Goal: Information Seeking & Learning: Learn about a topic

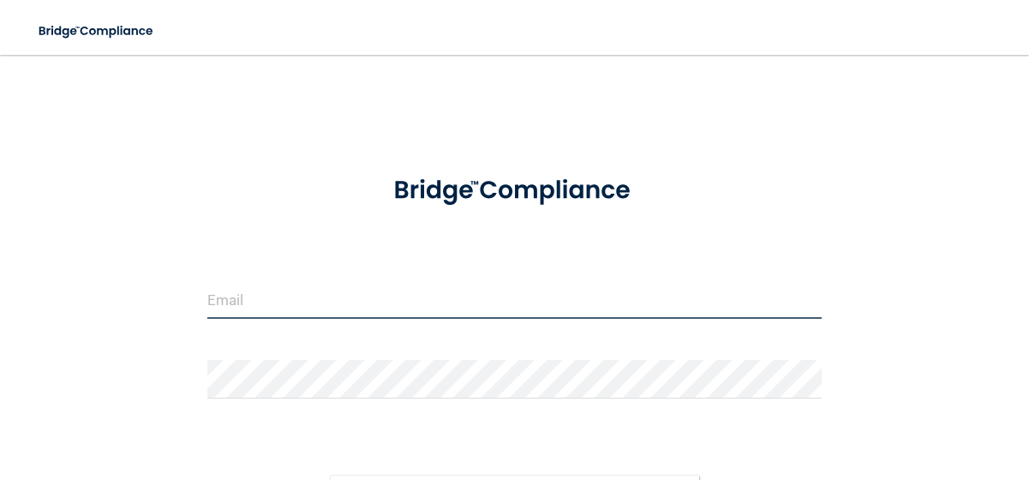
click at [366, 314] on input "email" at bounding box center [514, 299] width 615 height 39
type input "[EMAIL_ADDRESS][DOMAIN_NAME]"
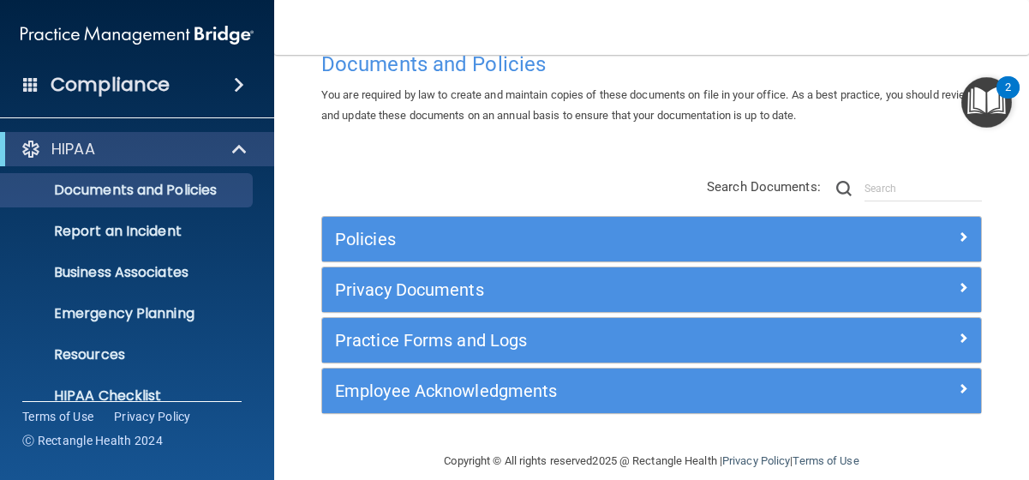
scroll to position [69, 0]
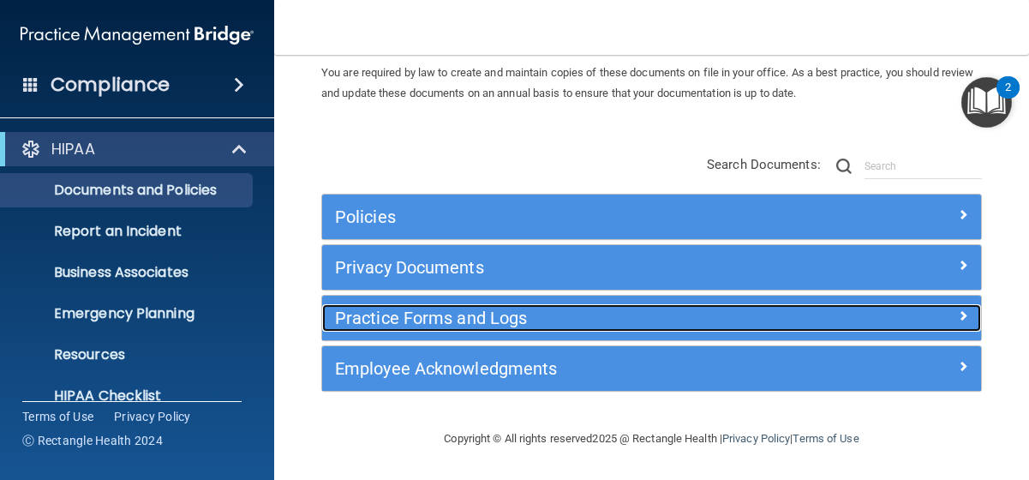
click at [963, 316] on span at bounding box center [963, 315] width 10 height 21
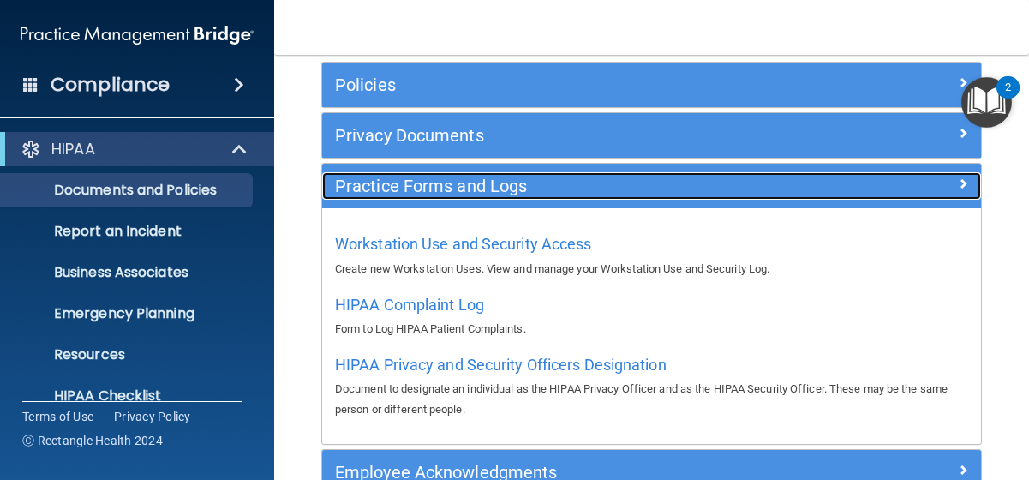
scroll to position [224, 0]
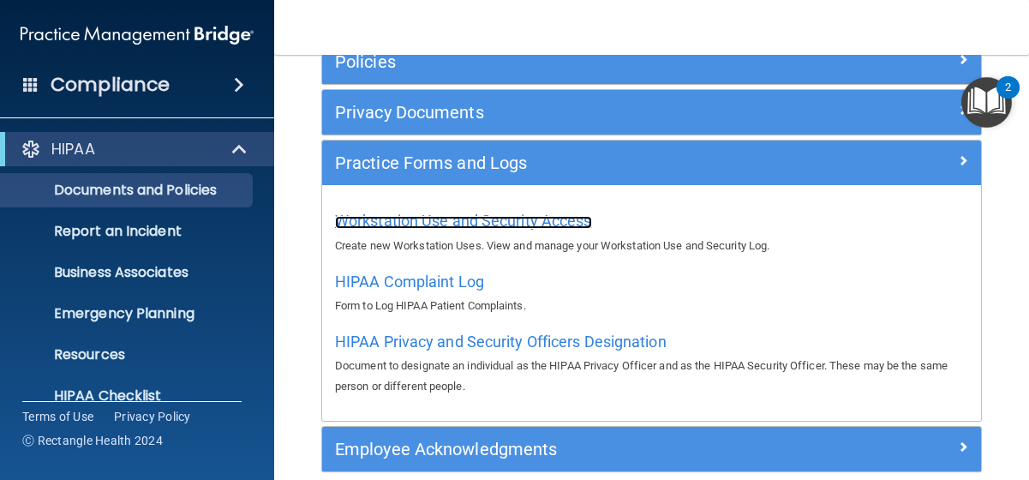
click at [545, 219] on span "Workstation Use and Security Access" at bounding box center [463, 221] width 257 height 18
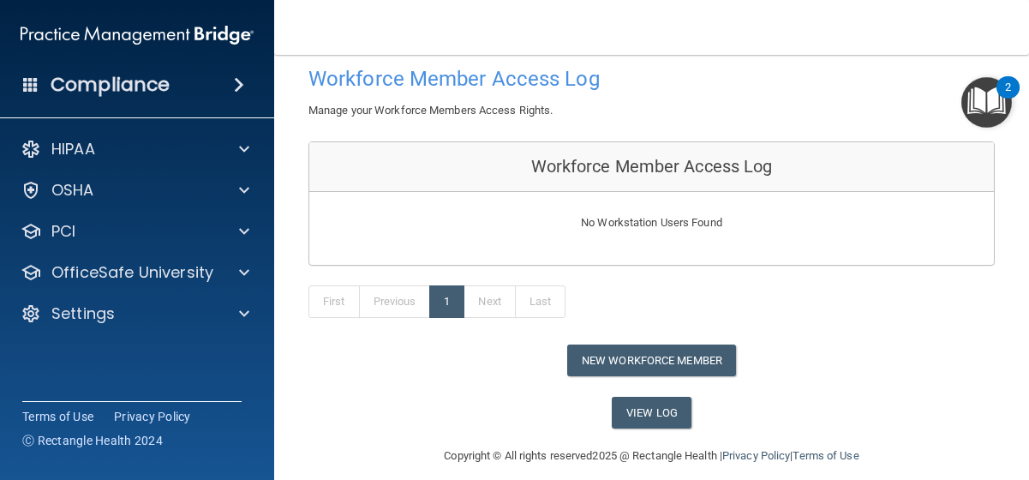
scroll to position [104, 0]
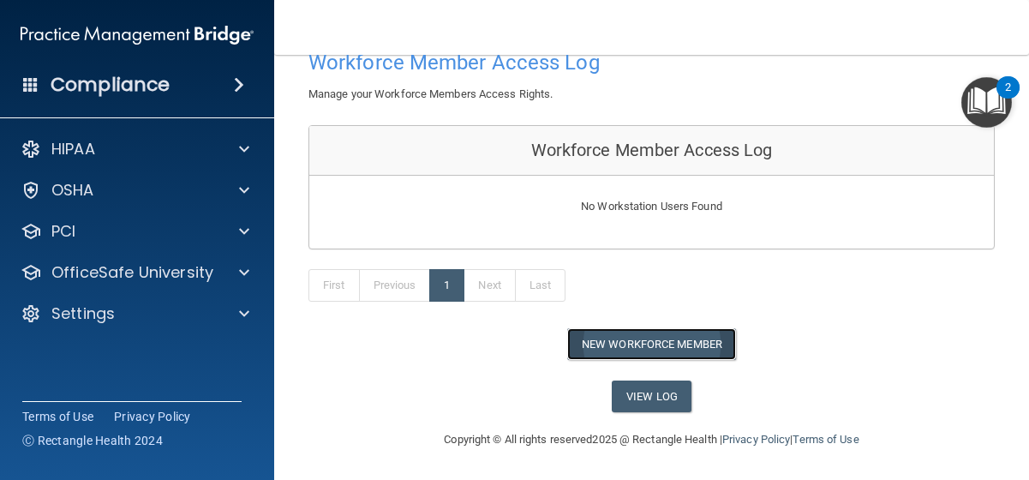
click at [730, 347] on button "New Workforce Member" at bounding box center [651, 344] width 169 height 32
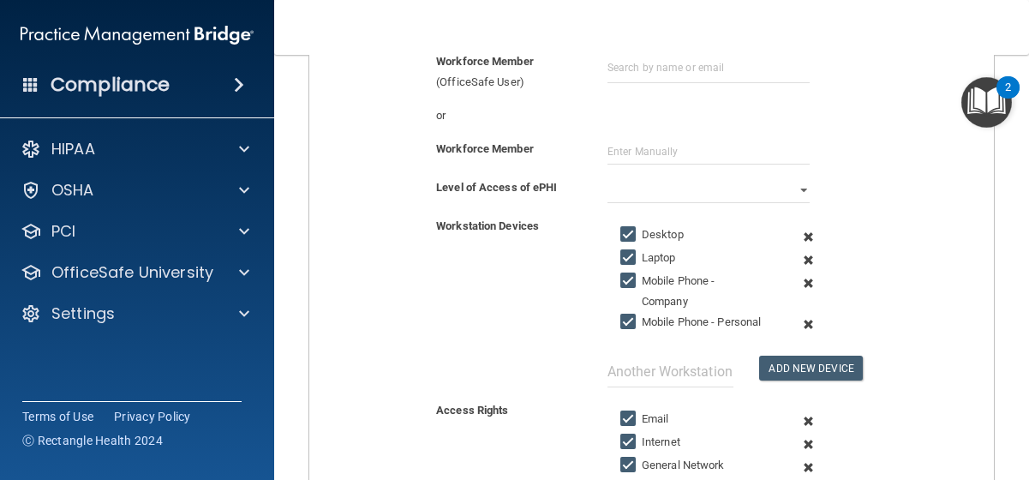
scroll to position [154, 0]
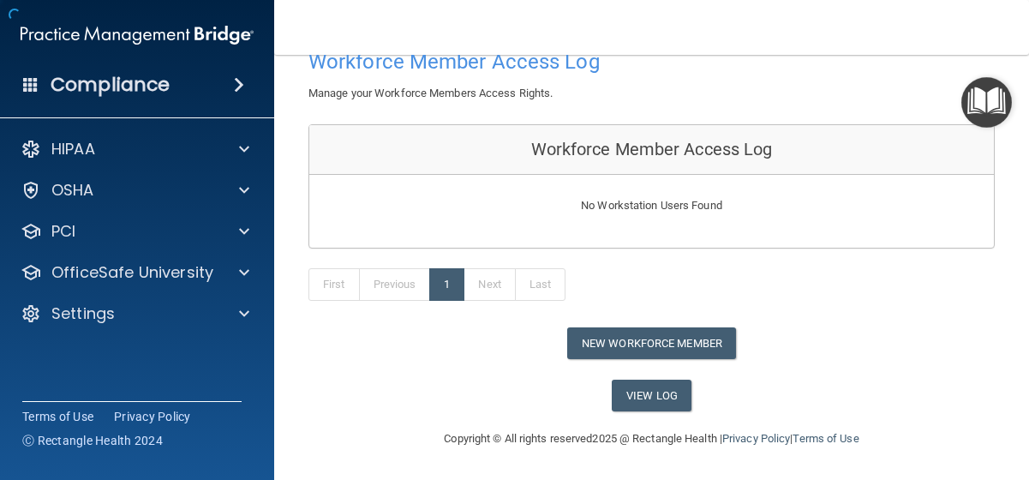
scroll to position [104, 0]
click at [1001, 94] on div "2" at bounding box center [1008, 87] width 23 height 22
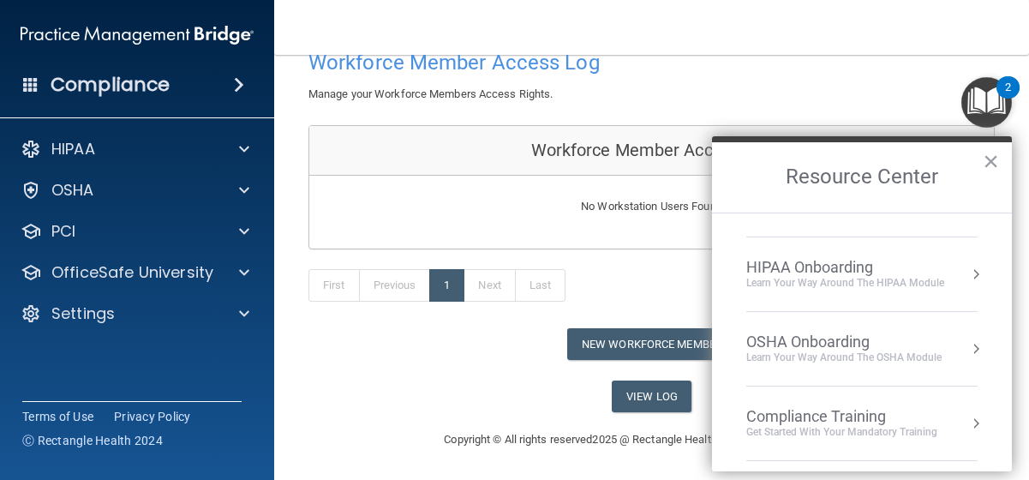
scroll to position [0, 0]
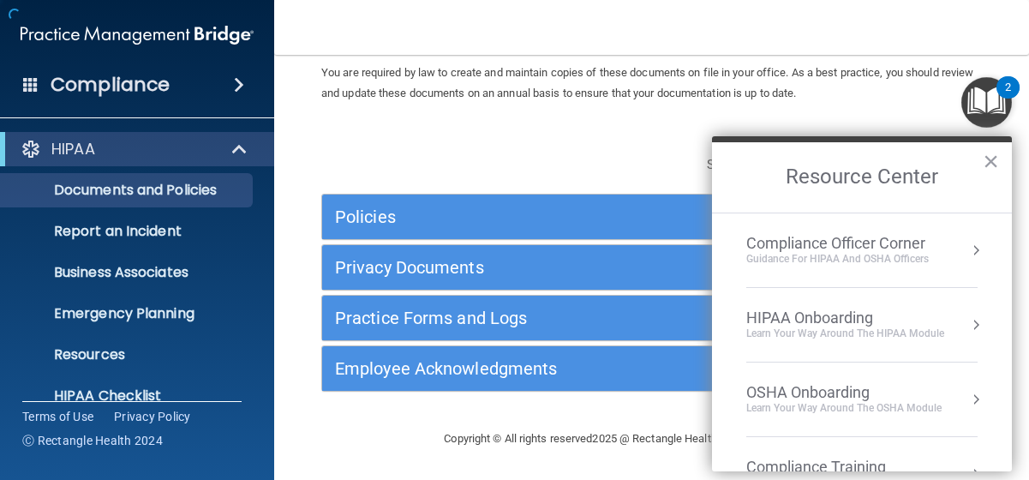
scroll to position [69, 0]
click at [989, 162] on button "×" at bounding box center [991, 160] width 16 height 27
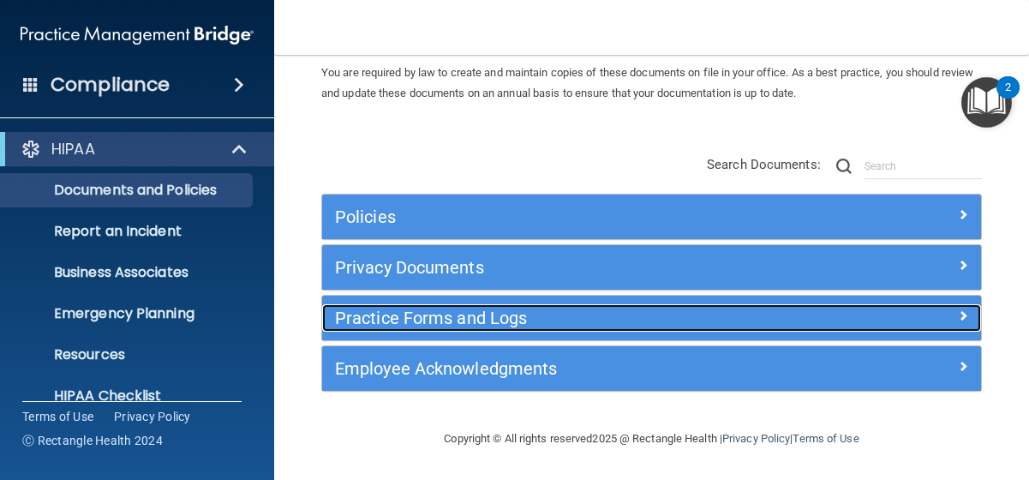
click at [961, 312] on span at bounding box center [963, 315] width 10 height 21
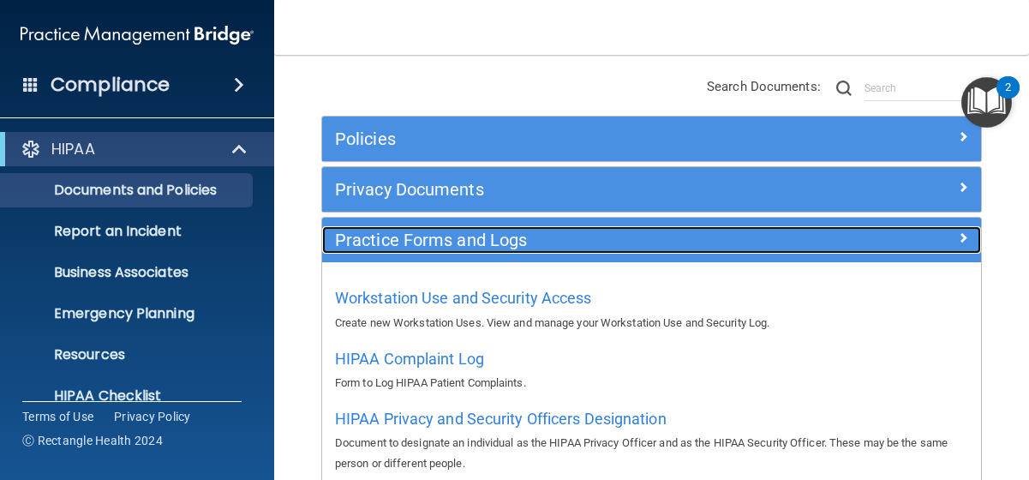
scroll to position [224, 0]
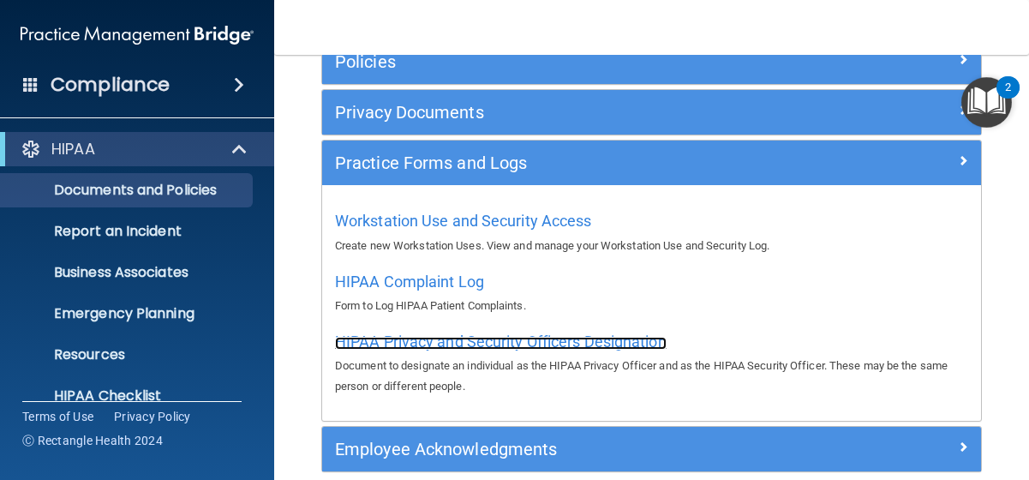
click at [624, 339] on span "HIPAA Privacy and Security Officers Designation" at bounding box center [501, 342] width 332 height 18
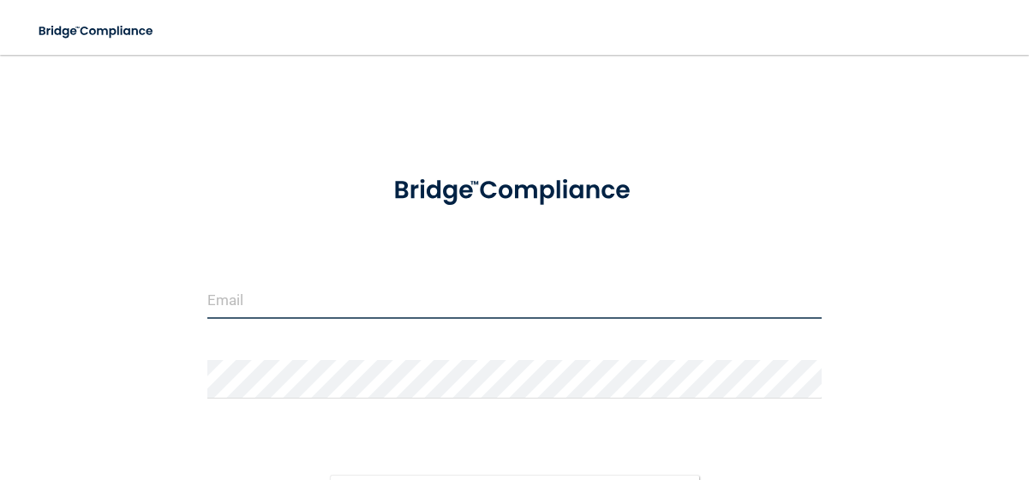
click at [431, 304] on input "email" at bounding box center [514, 299] width 615 height 39
type input "[EMAIL_ADDRESS][DOMAIN_NAME]"
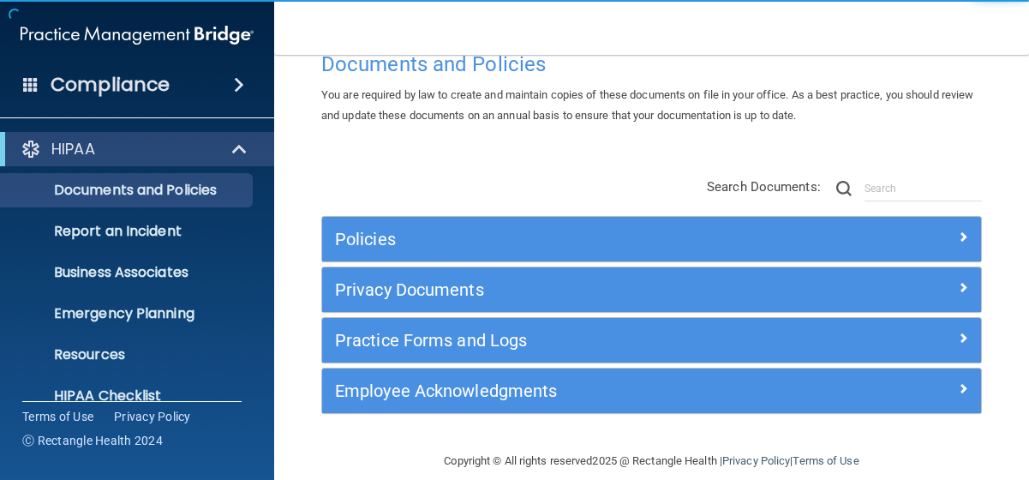
scroll to position [69, 0]
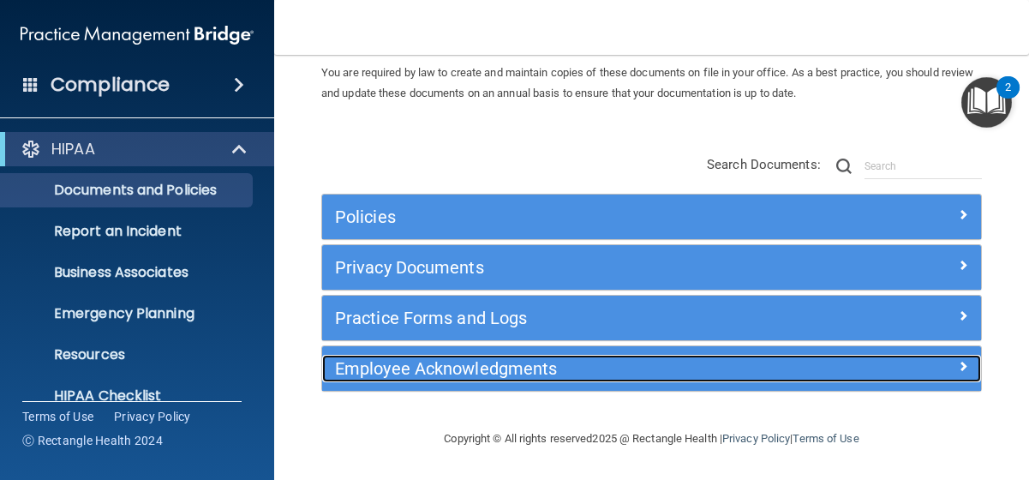
click at [962, 368] on span at bounding box center [963, 366] width 10 height 21
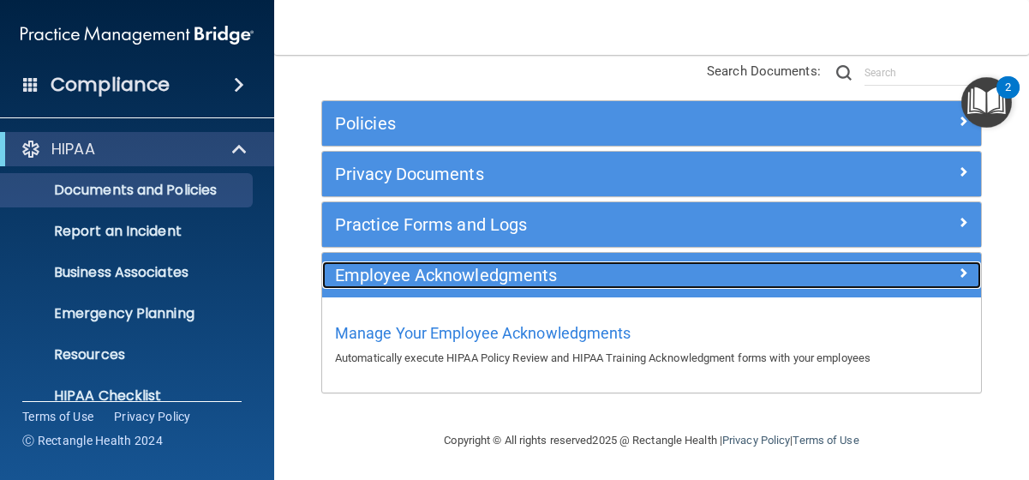
scroll to position [164, 0]
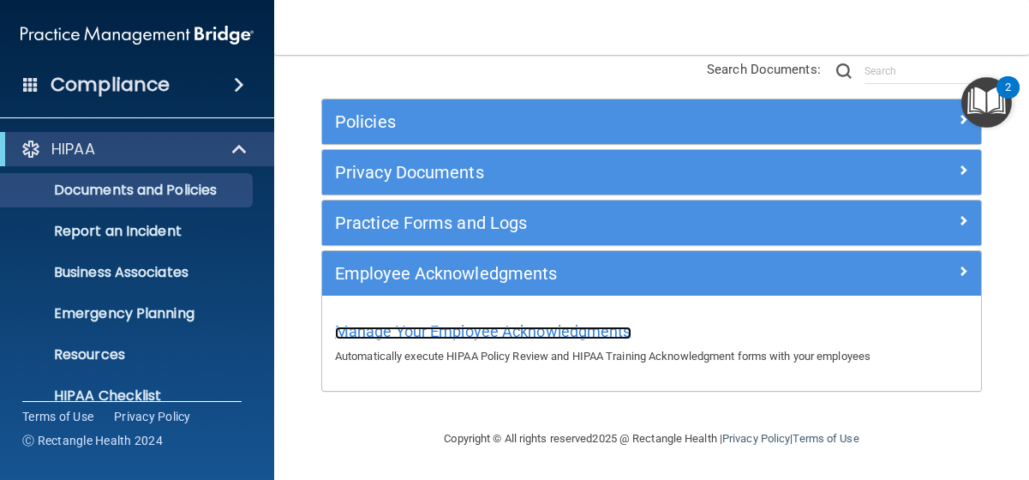
click at [526, 332] on span "Manage Your Employee Acknowledgments" at bounding box center [483, 331] width 297 height 18
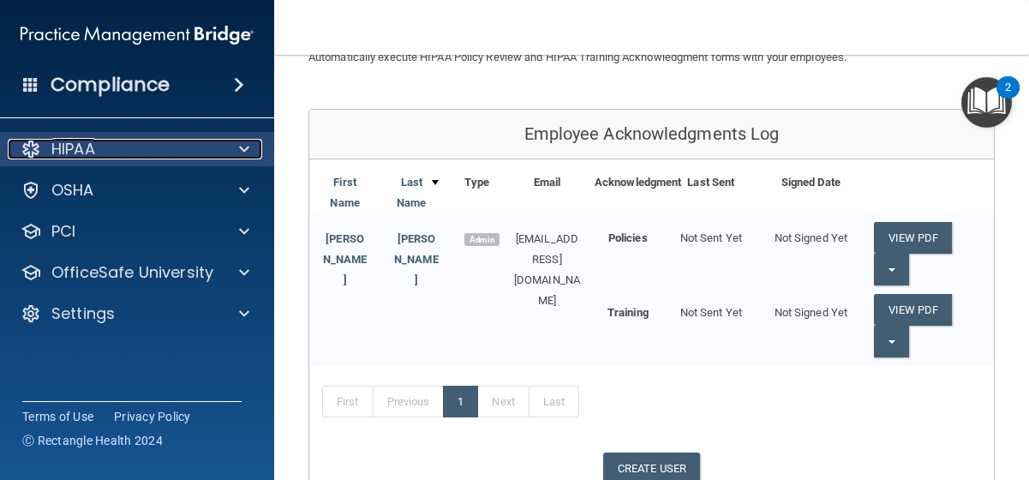
click at [243, 152] on span at bounding box center [244, 149] width 10 height 21
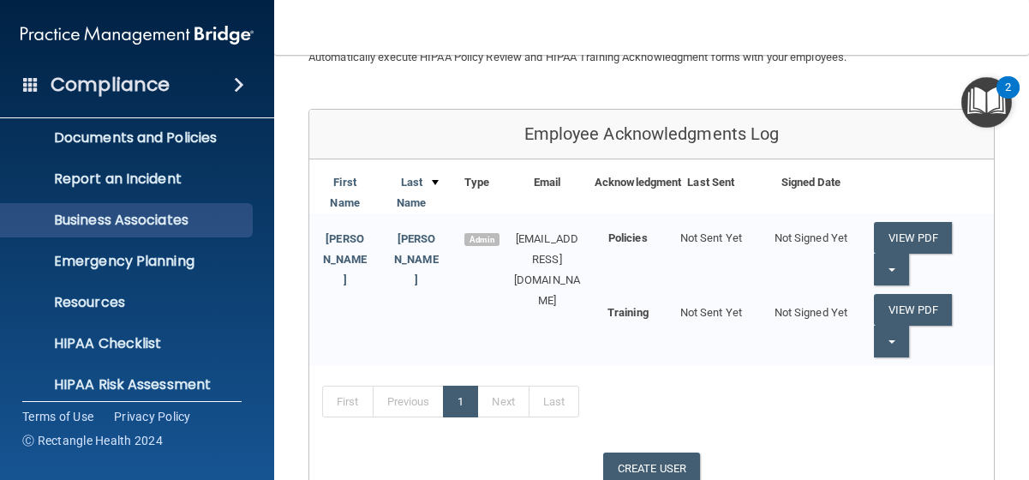
scroll to position [77, 0]
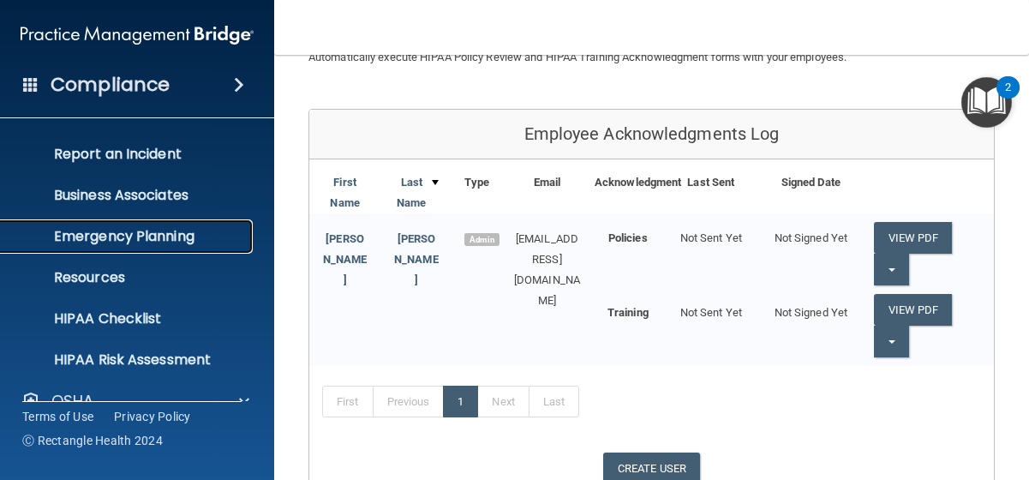
click at [235, 244] on p "Emergency Planning" at bounding box center [128, 236] width 234 height 17
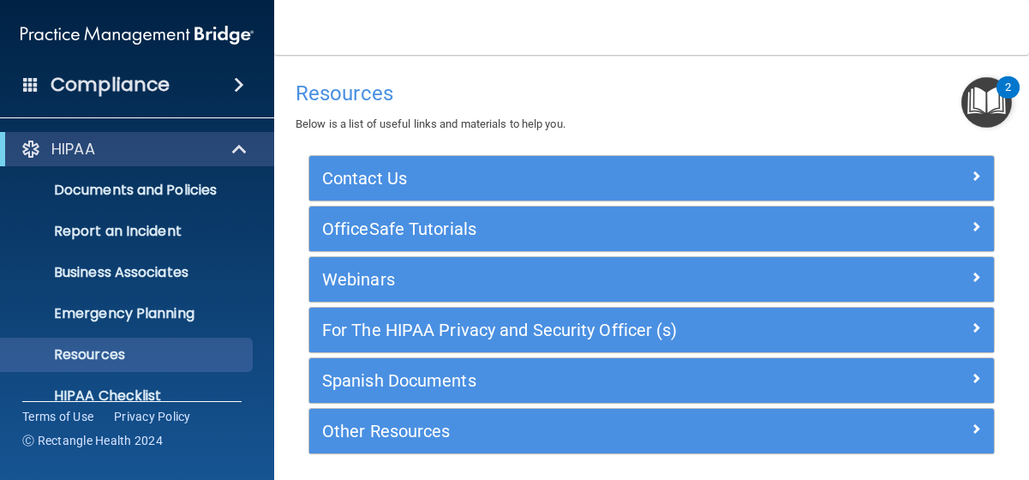
click at [977, 101] on img "Open Resource Center, 2 new notifications" at bounding box center [987, 102] width 51 height 51
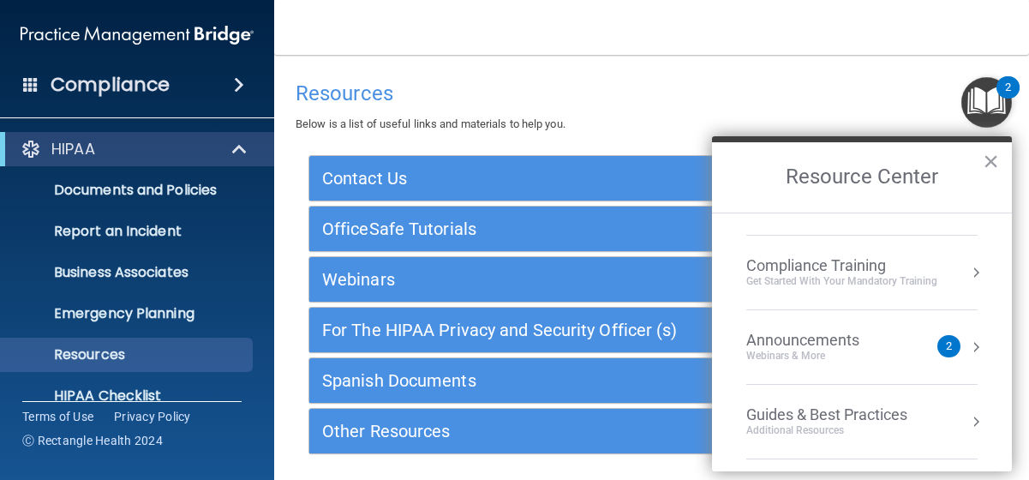
scroll to position [124, 0]
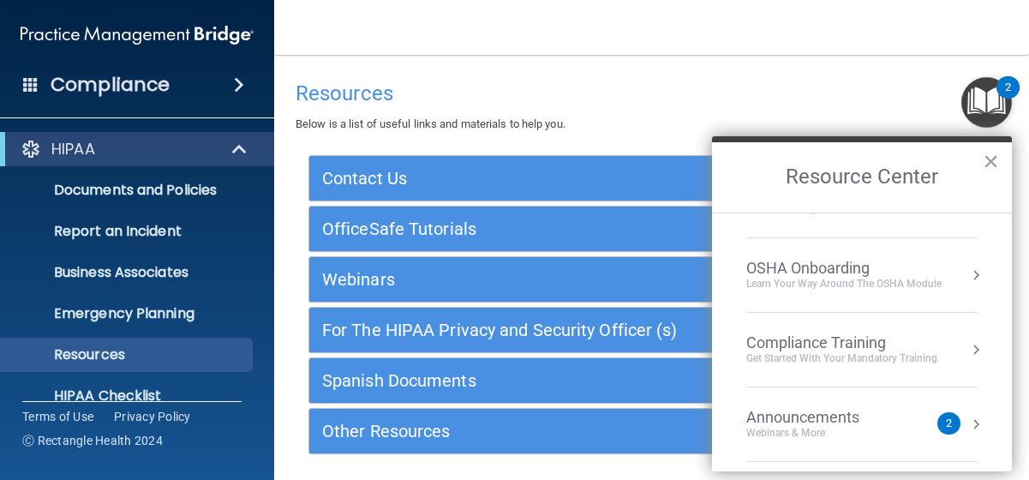
click at [957, 422] on div "2" at bounding box center [949, 423] width 23 height 22
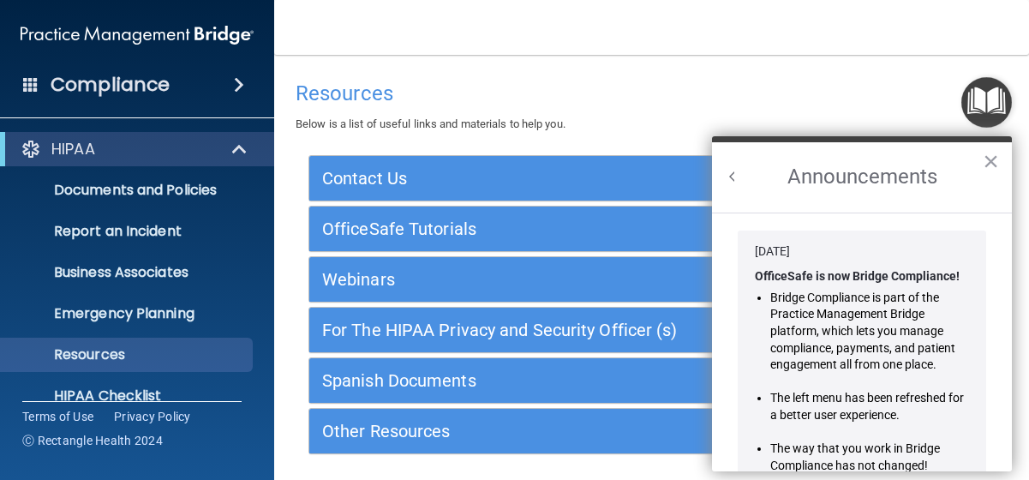
scroll to position [0, 0]
click at [732, 173] on button "Back to Resource Center Home" at bounding box center [732, 176] width 17 height 17
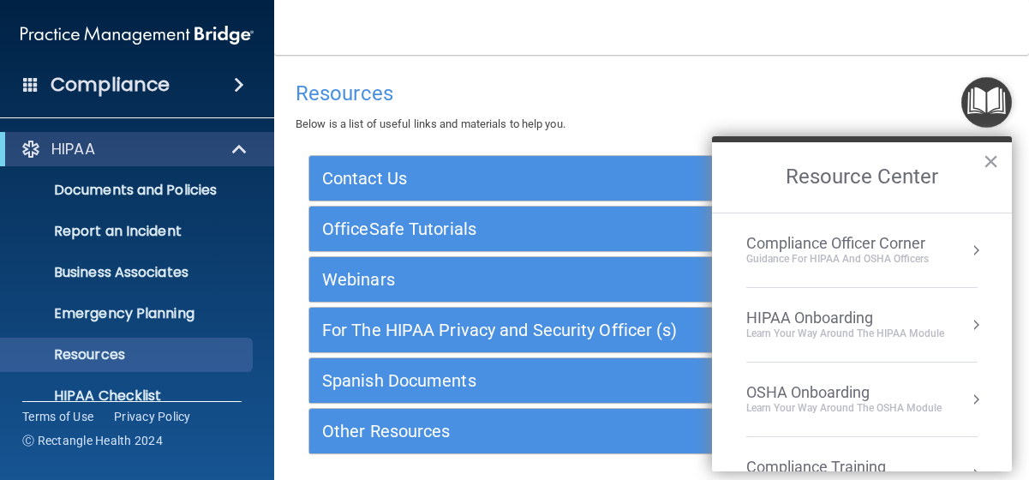
scroll to position [207, 0]
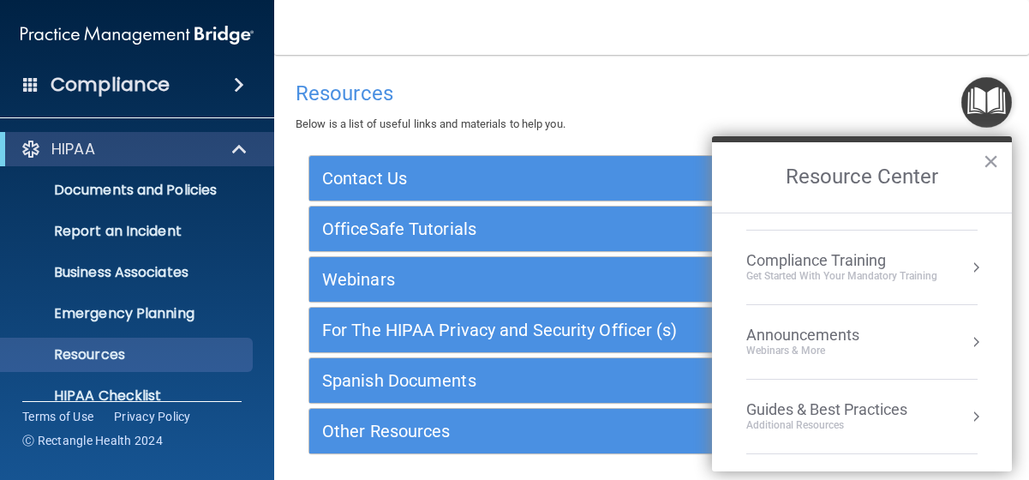
click at [976, 264] on button "Resource Center" at bounding box center [976, 267] width 17 height 17
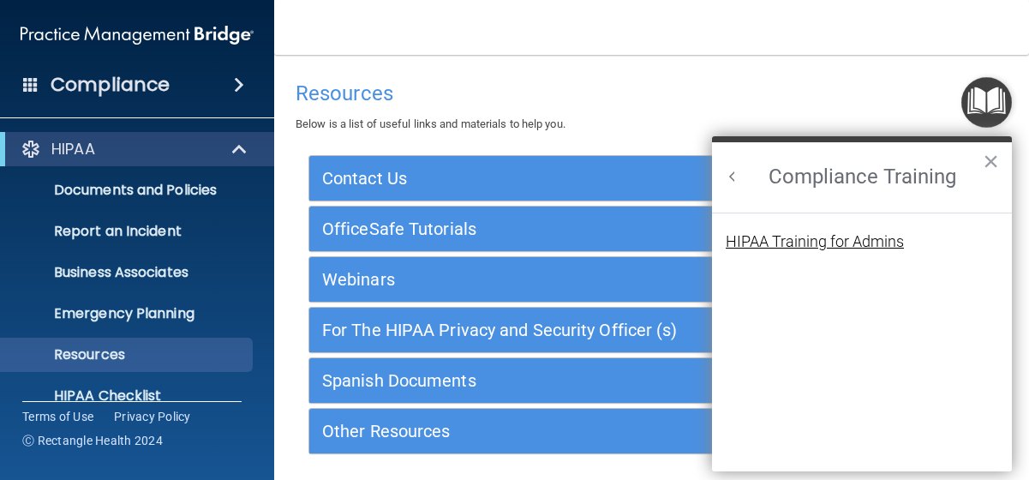
click at [868, 237] on div "HIPAA Training for Admins" at bounding box center [815, 241] width 178 height 15
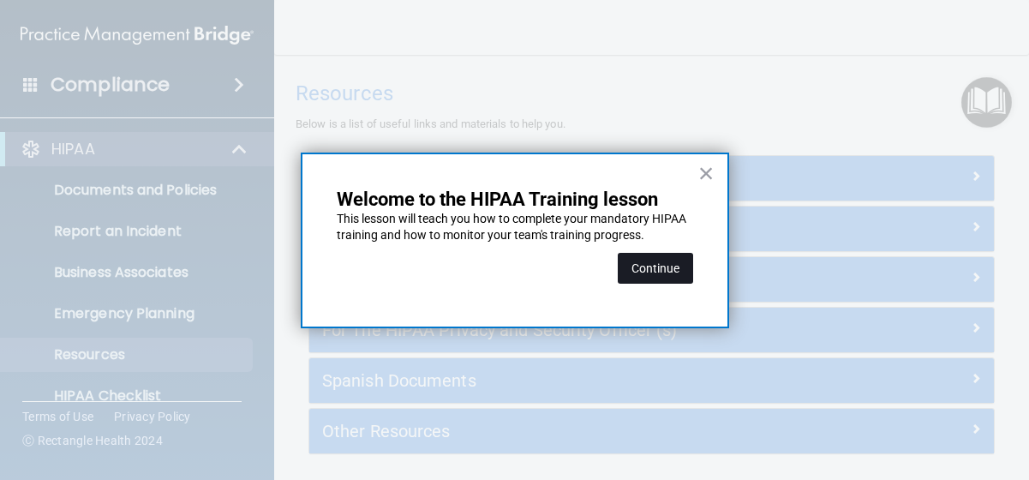
click at [693, 275] on button "Continue" at bounding box center [655, 268] width 75 height 31
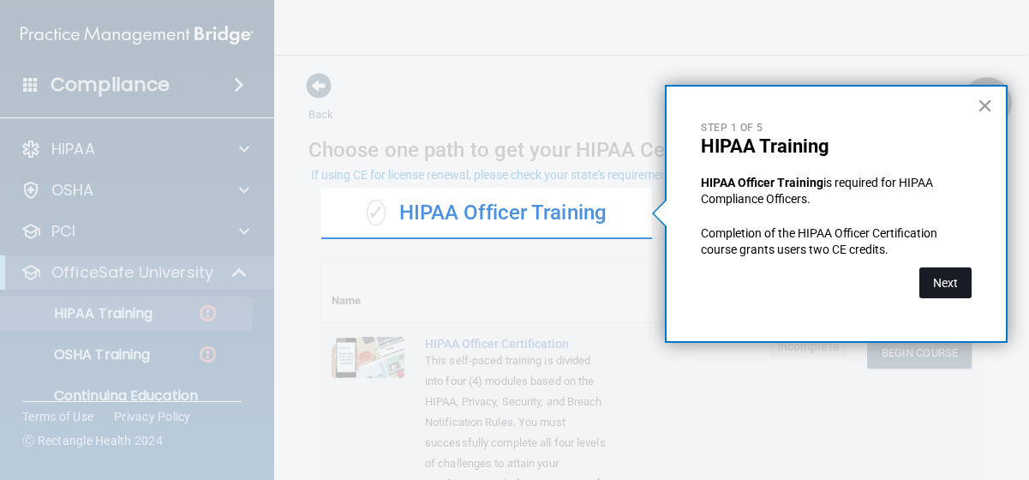
click at [942, 290] on button "Next" at bounding box center [946, 282] width 52 height 31
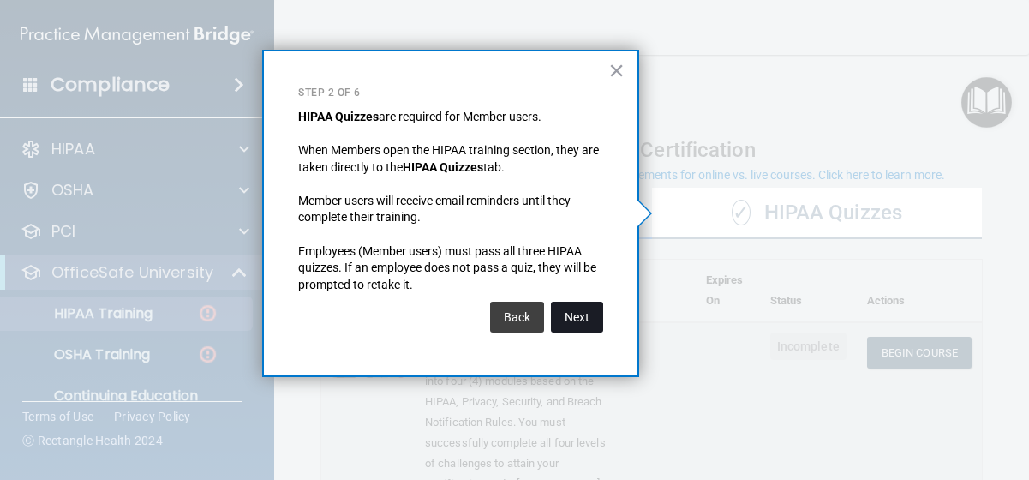
click at [579, 315] on button "Next" at bounding box center [577, 317] width 52 height 31
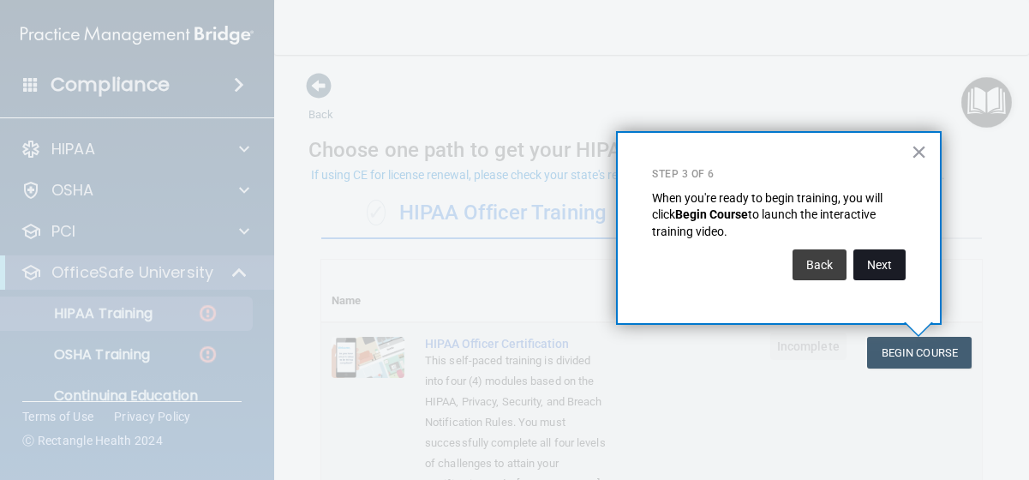
click at [869, 265] on button "Next" at bounding box center [880, 264] width 52 height 31
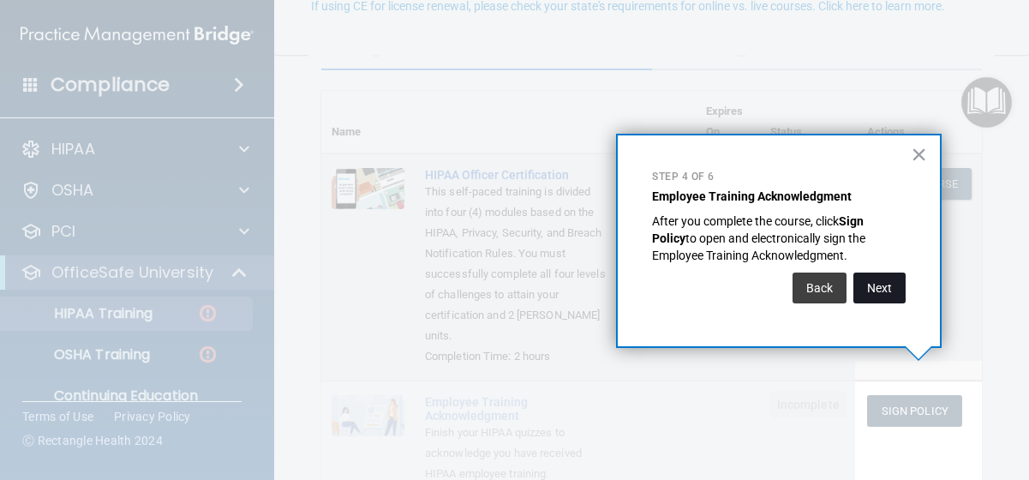
click at [888, 282] on button "Next" at bounding box center [880, 288] width 52 height 31
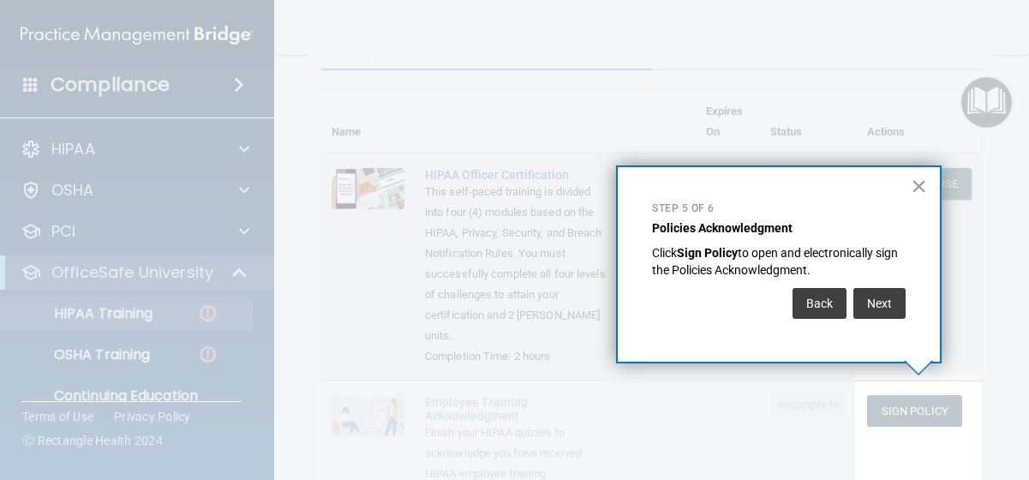
scroll to position [273, 0]
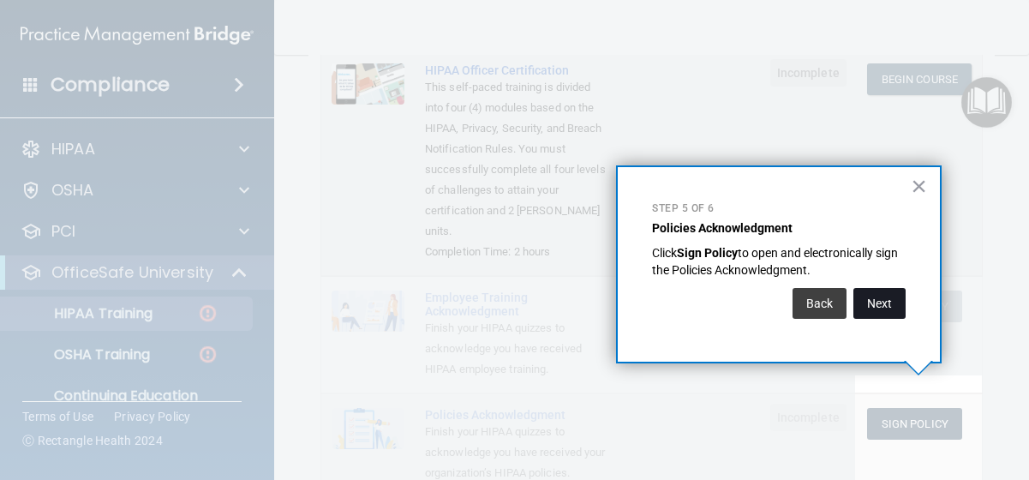
click at [889, 299] on button "Next" at bounding box center [880, 303] width 52 height 31
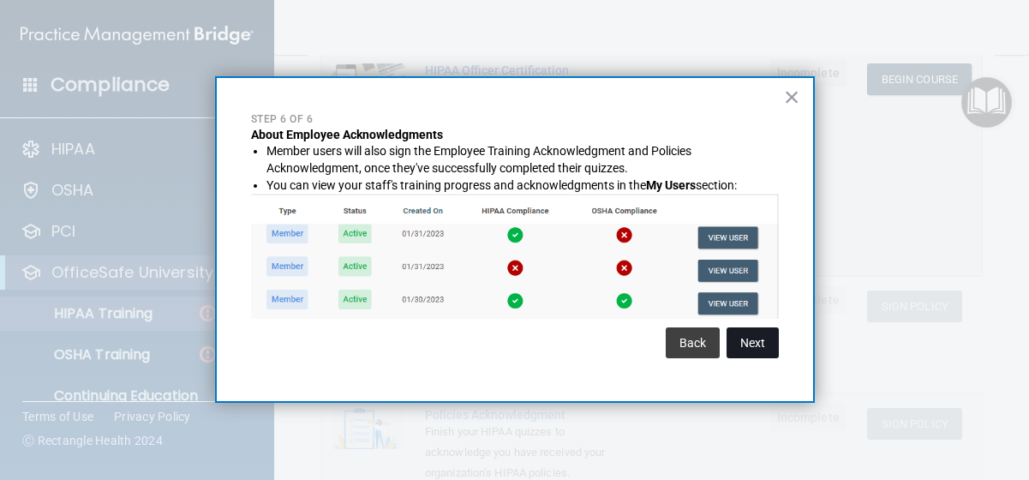
click at [771, 345] on button "Next" at bounding box center [753, 342] width 52 height 31
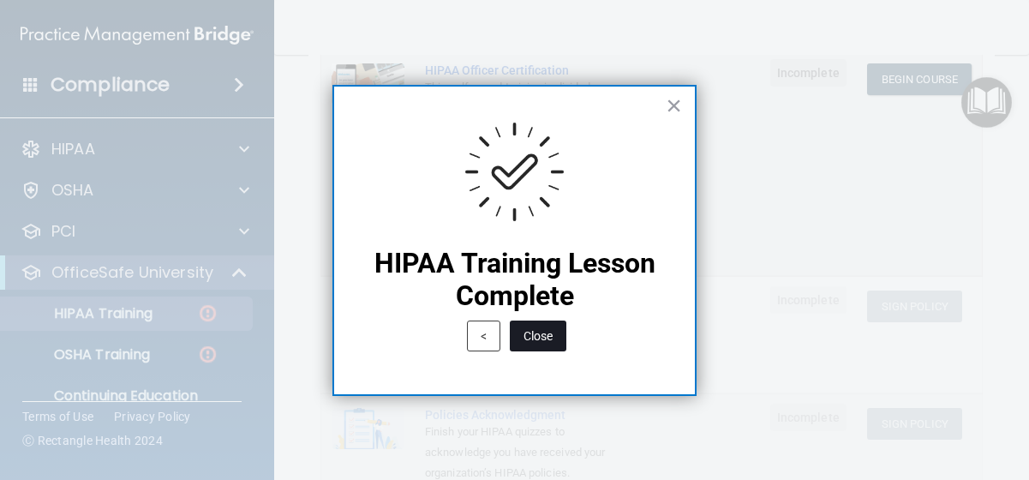
click at [544, 344] on button "Close" at bounding box center [538, 336] width 57 height 31
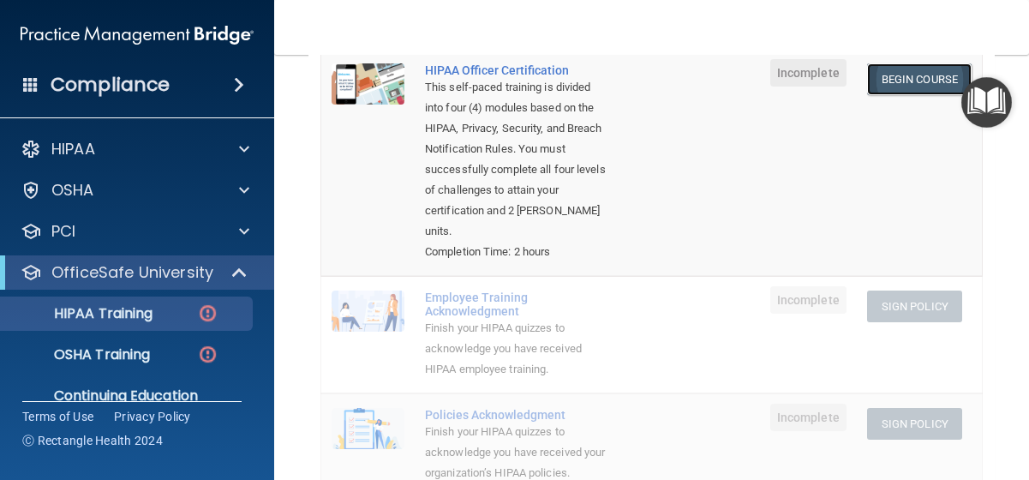
click at [922, 75] on link "Begin Course" at bounding box center [919, 79] width 105 height 32
